Goal: Information Seeking & Learning: Learn about a topic

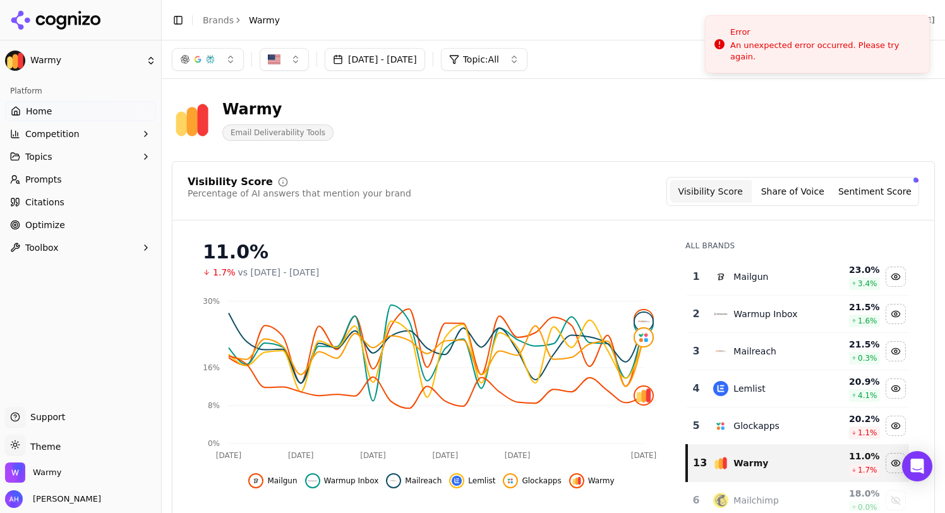
click at [93, 233] on link "Optimize" at bounding box center [80, 225] width 151 height 20
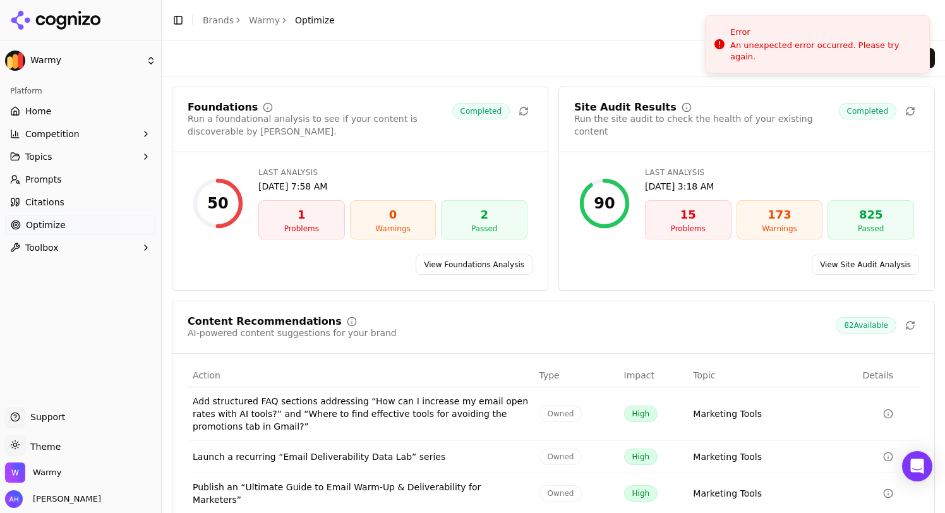
scroll to position [114, 0]
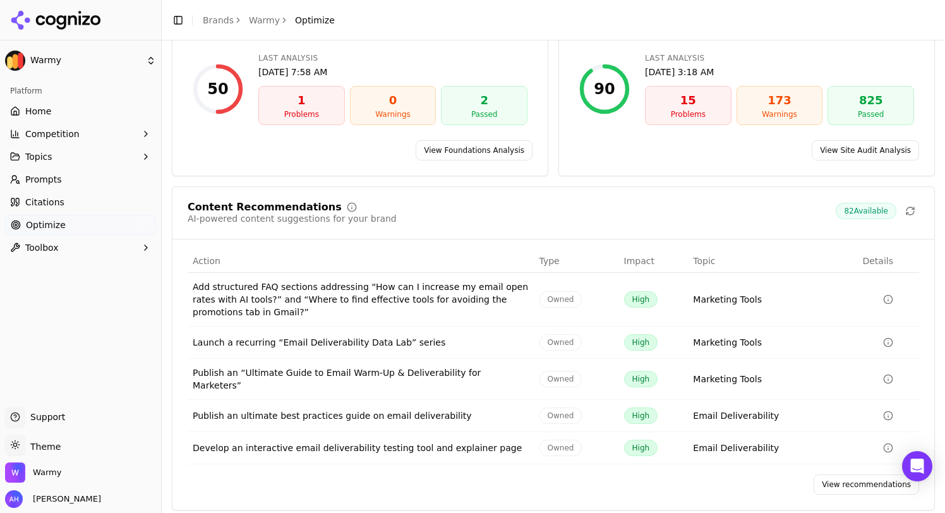
click at [58, 202] on span "Citations" at bounding box center [44, 202] width 39 height 13
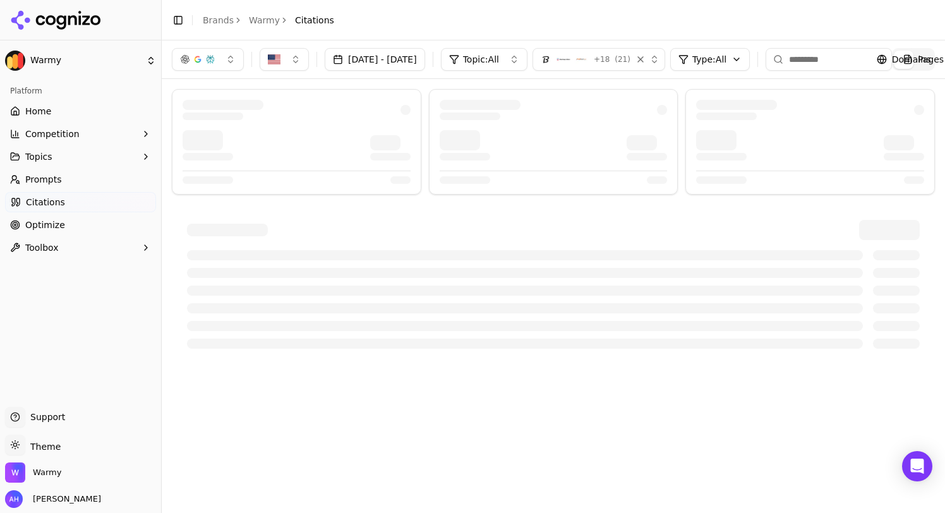
click at [44, 119] on link "Home" at bounding box center [80, 111] width 151 height 20
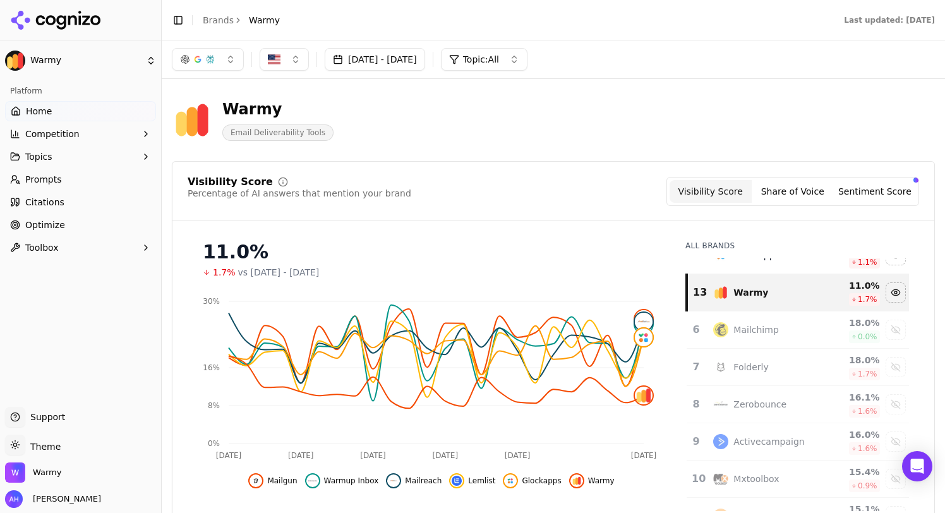
click at [83, 157] on button "Topics" at bounding box center [80, 157] width 151 height 20
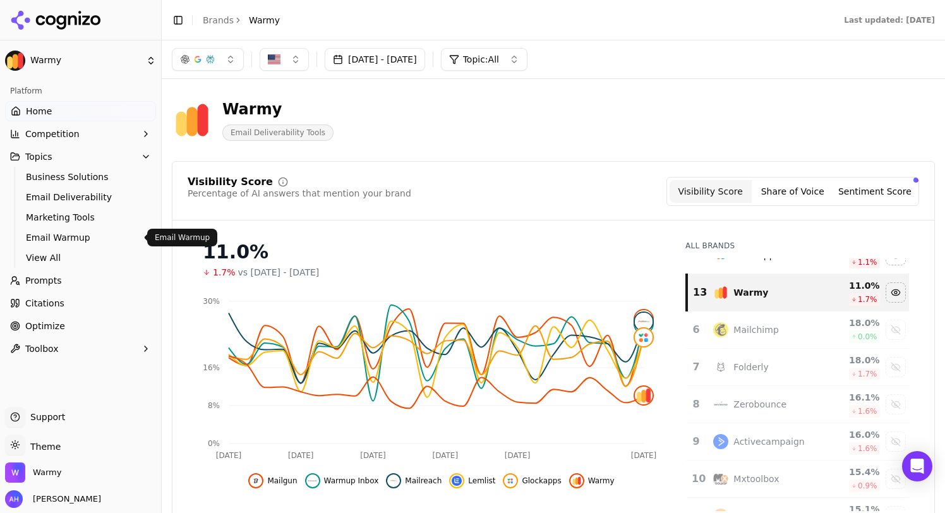
click at [71, 243] on span "Email Warmup" at bounding box center [81, 237] width 110 height 13
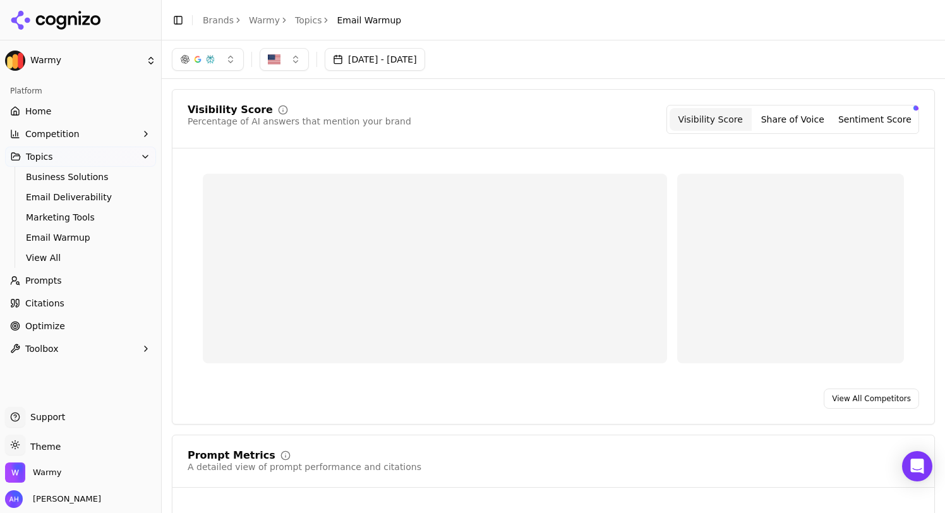
click at [63, 258] on html "Warmy Platform Home Competition Topics Business Solutions Email Deliverability …" at bounding box center [472, 256] width 945 height 513
click at [53, 256] on span "View All" at bounding box center [81, 258] width 110 height 13
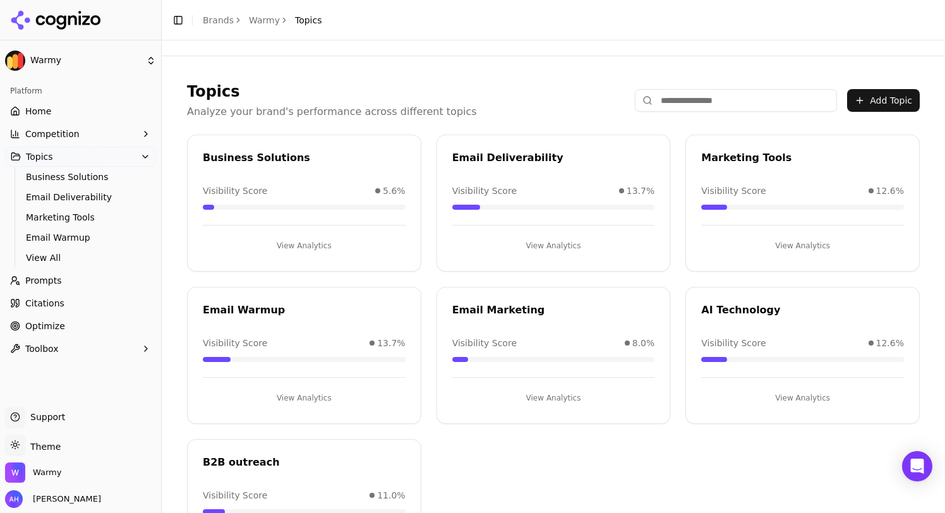
click at [289, 247] on button "View Analytics" at bounding box center [304, 246] width 203 height 20
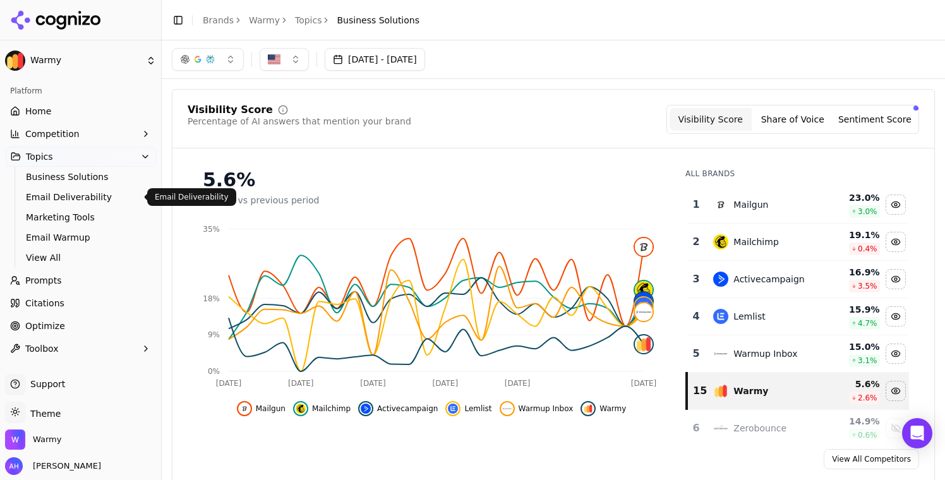
click at [76, 193] on span "Email Deliverability" at bounding box center [81, 197] width 110 height 13
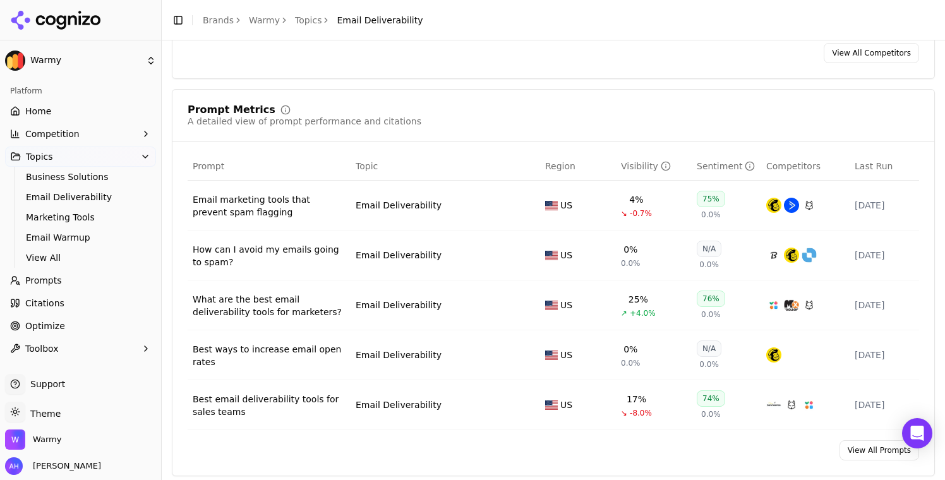
scroll to position [430, 0]
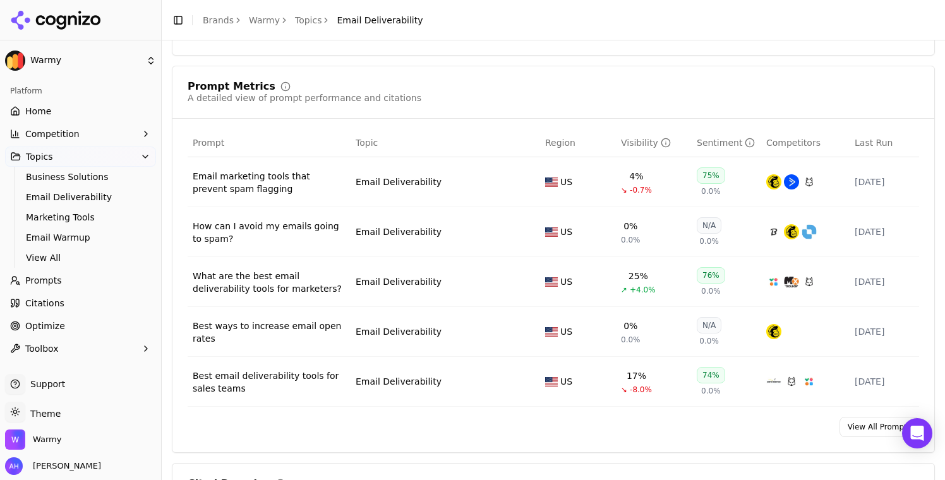
click at [40, 295] on link "Citations" at bounding box center [80, 303] width 151 height 20
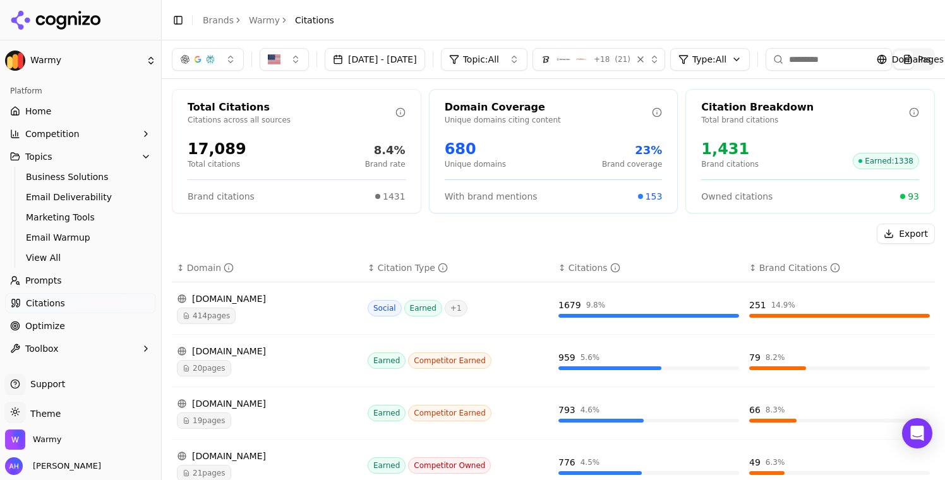
click at [645, 148] on div "23%" at bounding box center [632, 151] width 60 height 18
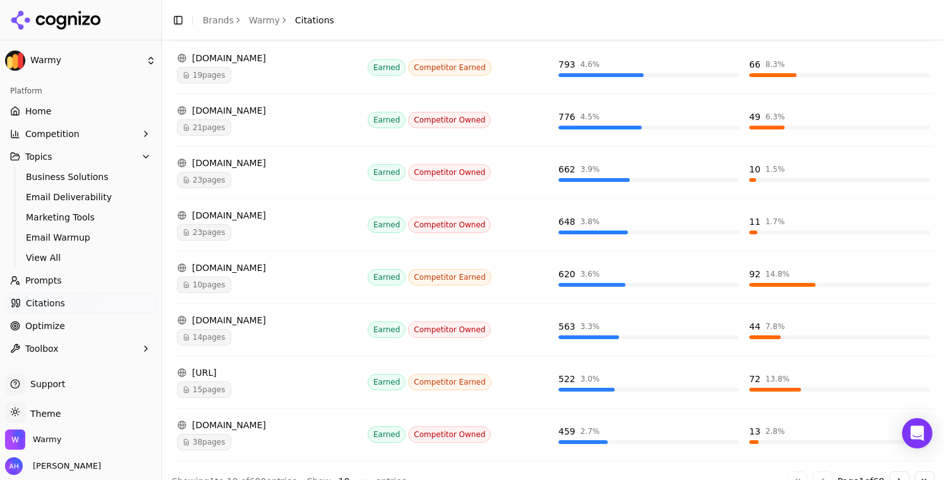
scroll to position [367, 0]
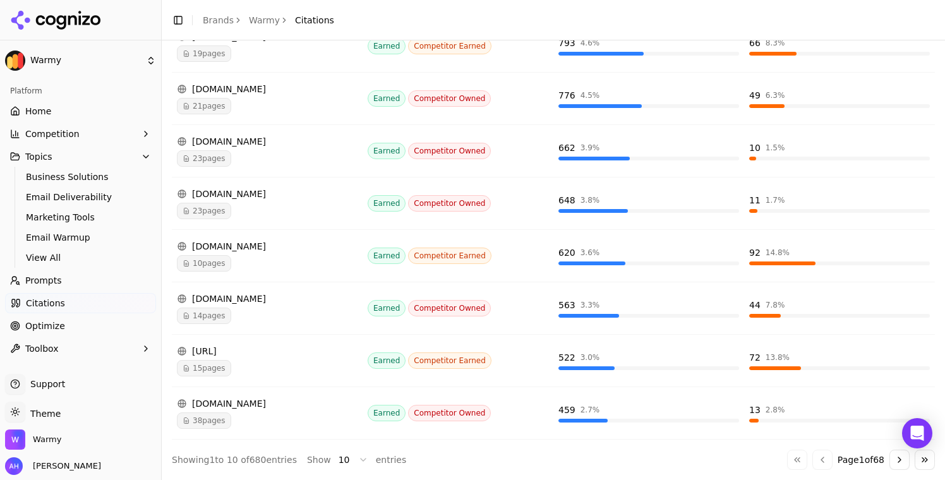
click at [357, 459] on html "Warmy Platform Home Competition Topics Business Solutions Email Deliverability …" at bounding box center [472, 240] width 945 height 480
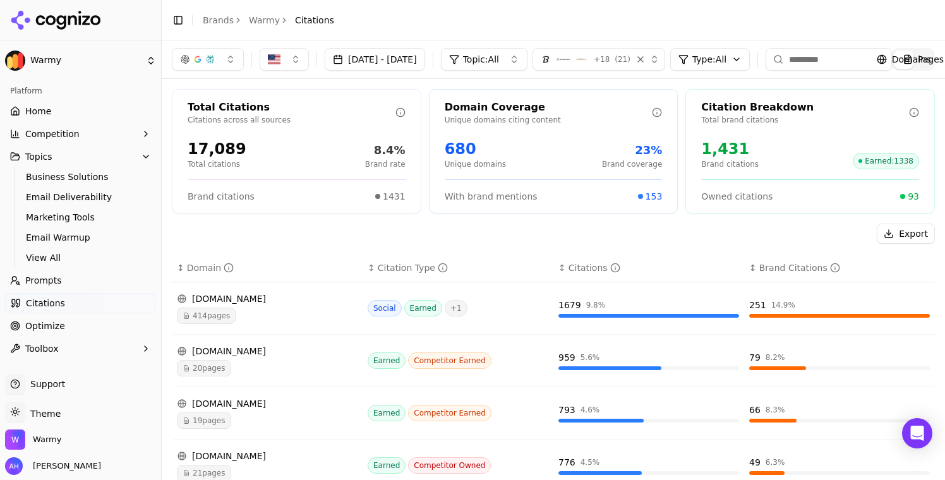
scroll to position [15, 0]
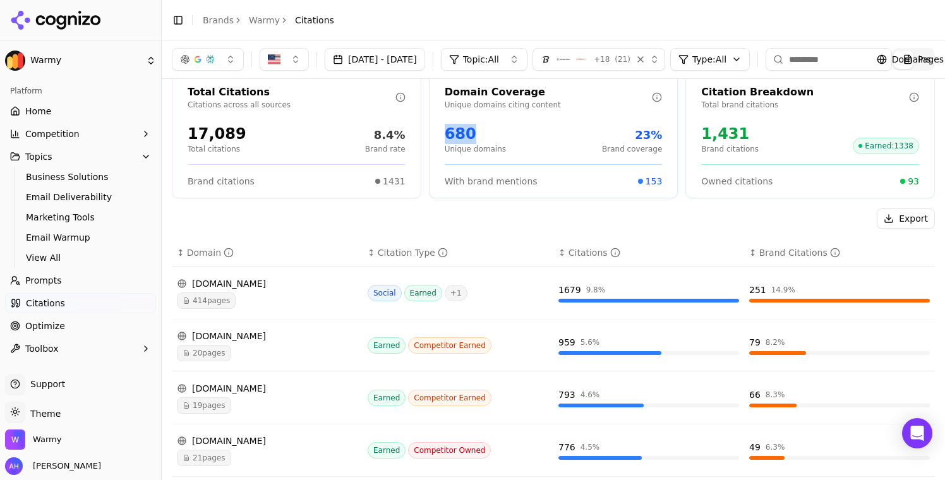
drag, startPoint x: 483, startPoint y: 138, endPoint x: 444, endPoint y: 135, distance: 38.6
click at [445, 135] on div "680" at bounding box center [475, 134] width 61 height 20
click at [463, 139] on div "680" at bounding box center [475, 134] width 61 height 20
drag, startPoint x: 480, startPoint y: 137, endPoint x: 445, endPoint y: 131, distance: 35.7
click at [445, 131] on div "680" at bounding box center [475, 134] width 61 height 20
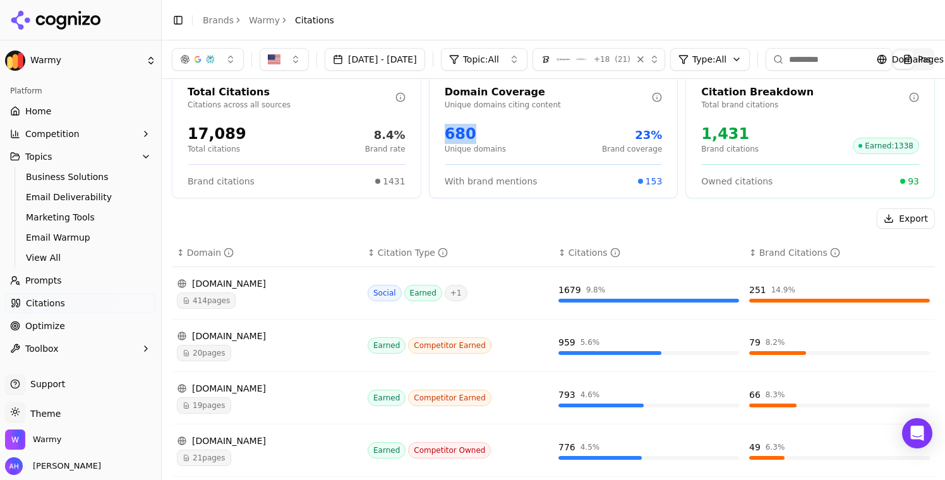
click at [445, 132] on div "680" at bounding box center [475, 134] width 61 height 20
drag, startPoint x: 443, startPoint y: 138, endPoint x: 476, endPoint y: 140, distance: 32.9
click at [476, 140] on div "680" at bounding box center [475, 134] width 61 height 20
drag, startPoint x: 641, startPoint y: 184, endPoint x: 657, endPoint y: 181, distance: 15.5
click at [657, 181] on div "With brand mentions 153" at bounding box center [554, 175] width 248 height 23
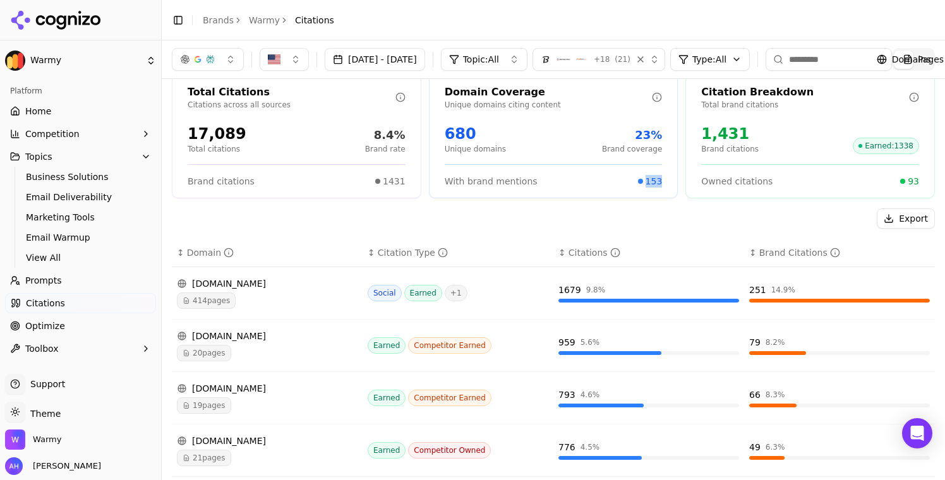
click at [657, 181] on div "With brand mentions 153" at bounding box center [554, 175] width 248 height 23
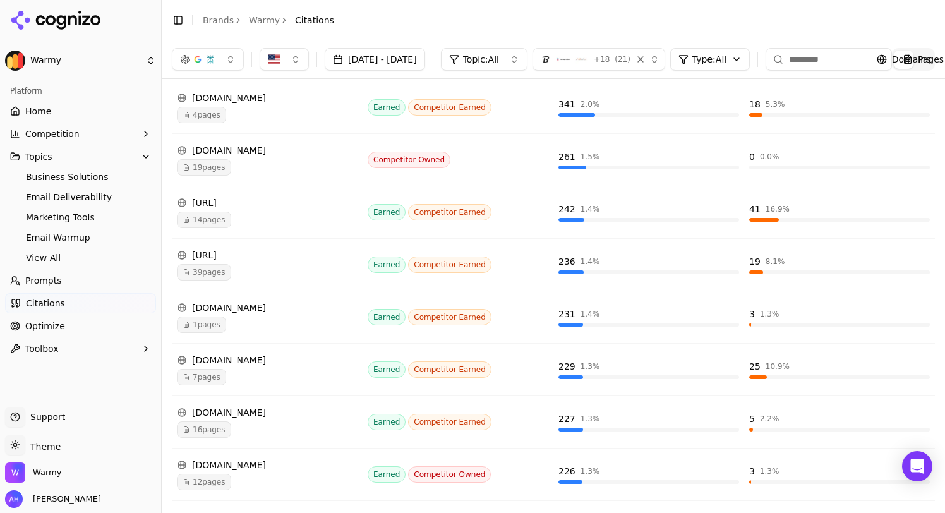
scroll to position [0, 0]
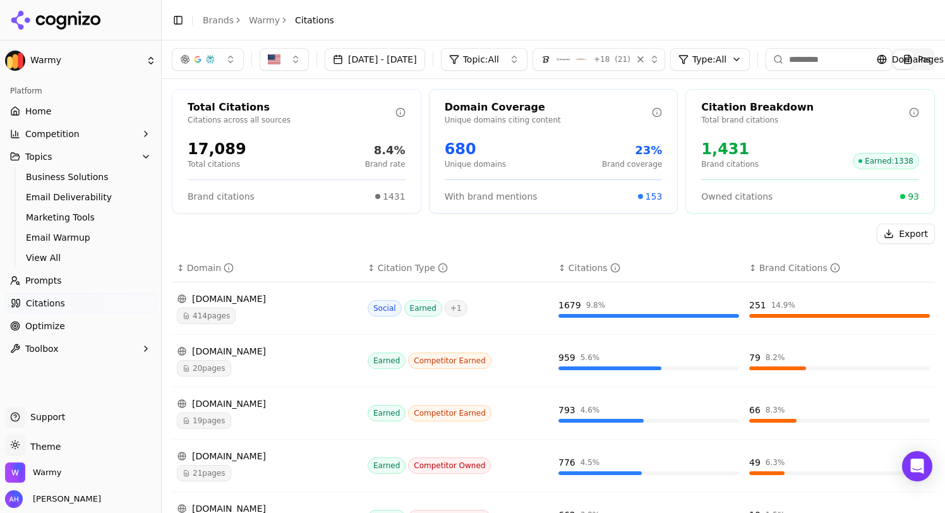
click at [50, 331] on span "Optimize" at bounding box center [45, 326] width 40 height 13
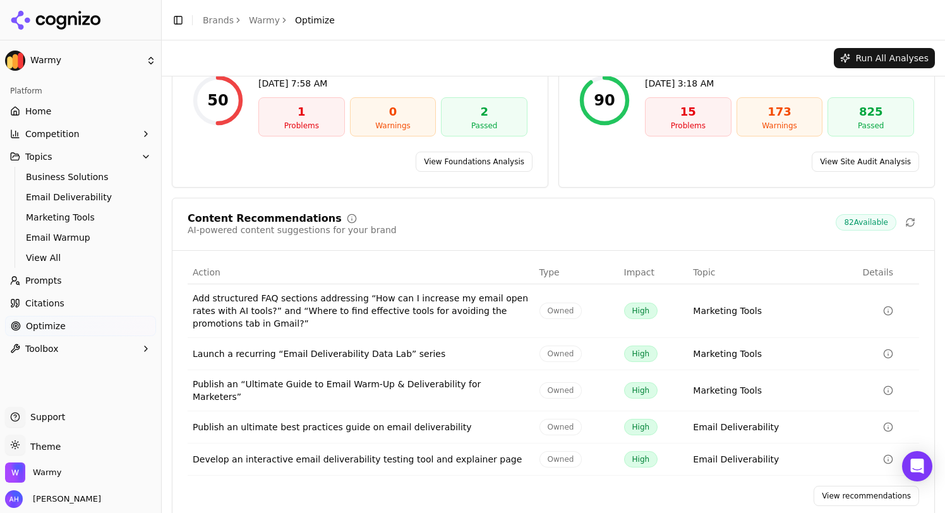
scroll to position [114, 0]
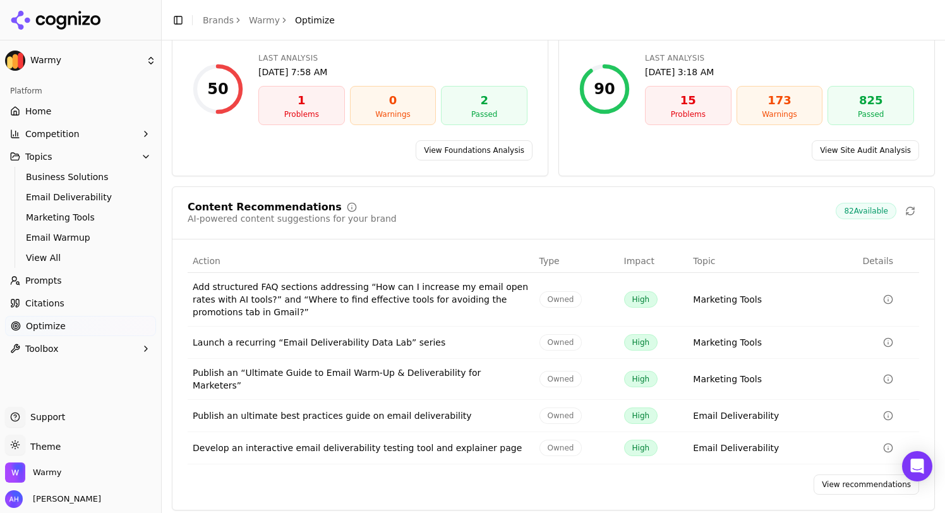
click at [80, 117] on link "Home" at bounding box center [80, 111] width 151 height 20
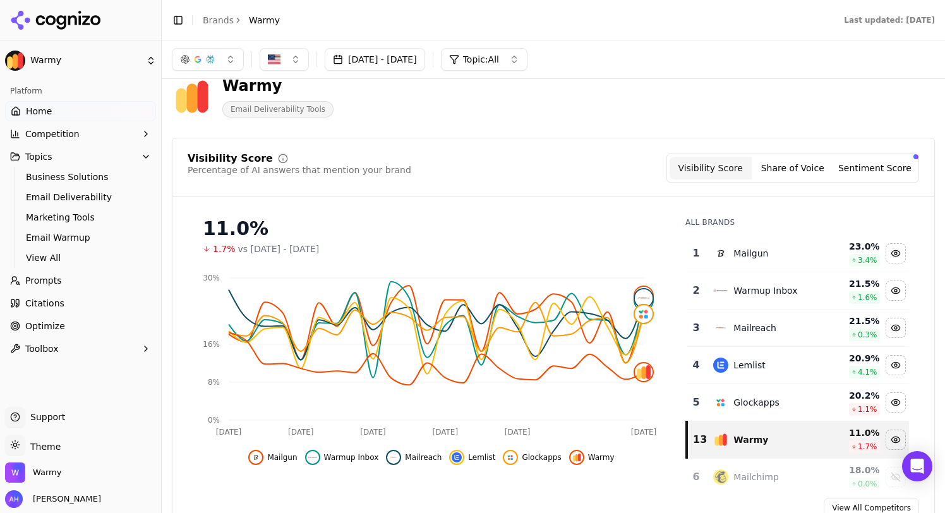
scroll to position [8, 0]
